Goal: Transaction & Acquisition: Purchase product/service

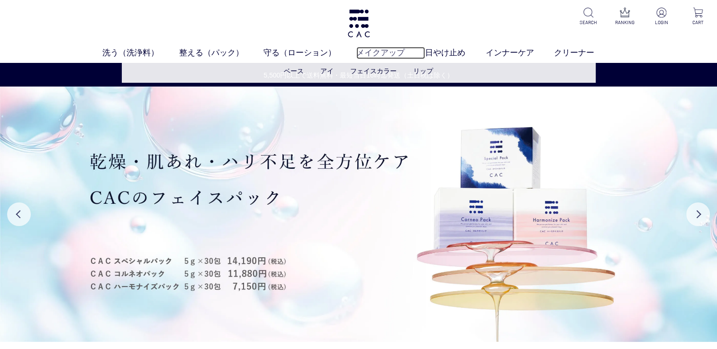
click at [386, 59] on link "メイクアップ" at bounding box center [390, 53] width 69 height 12
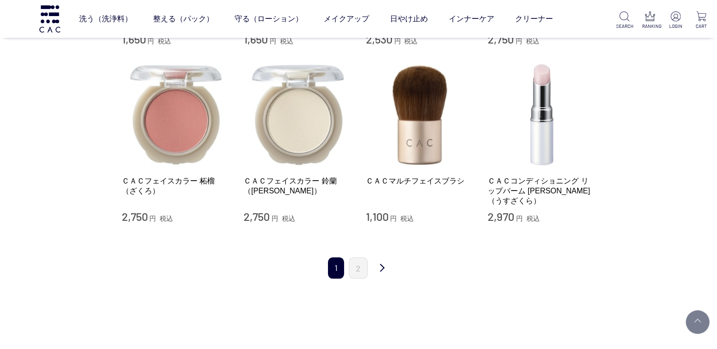
scroll to position [928, 0]
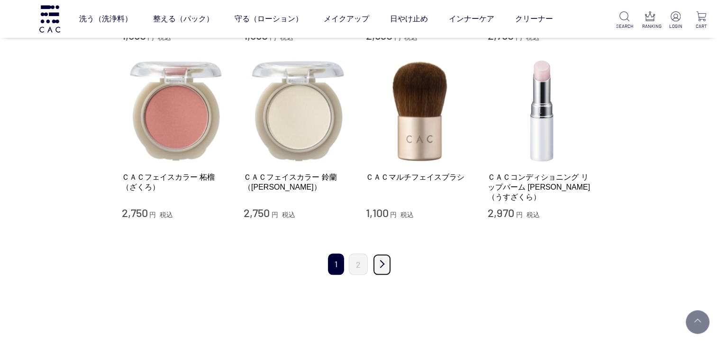
click at [377, 254] on link "次" at bounding box center [381, 265] width 19 height 22
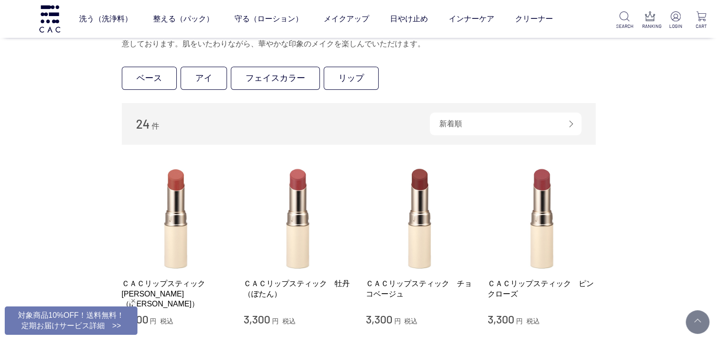
scroll to position [85, 0]
click at [356, 86] on link "リップ" at bounding box center [350, 77] width 55 height 23
